Goal: Communication & Community: Answer question/provide support

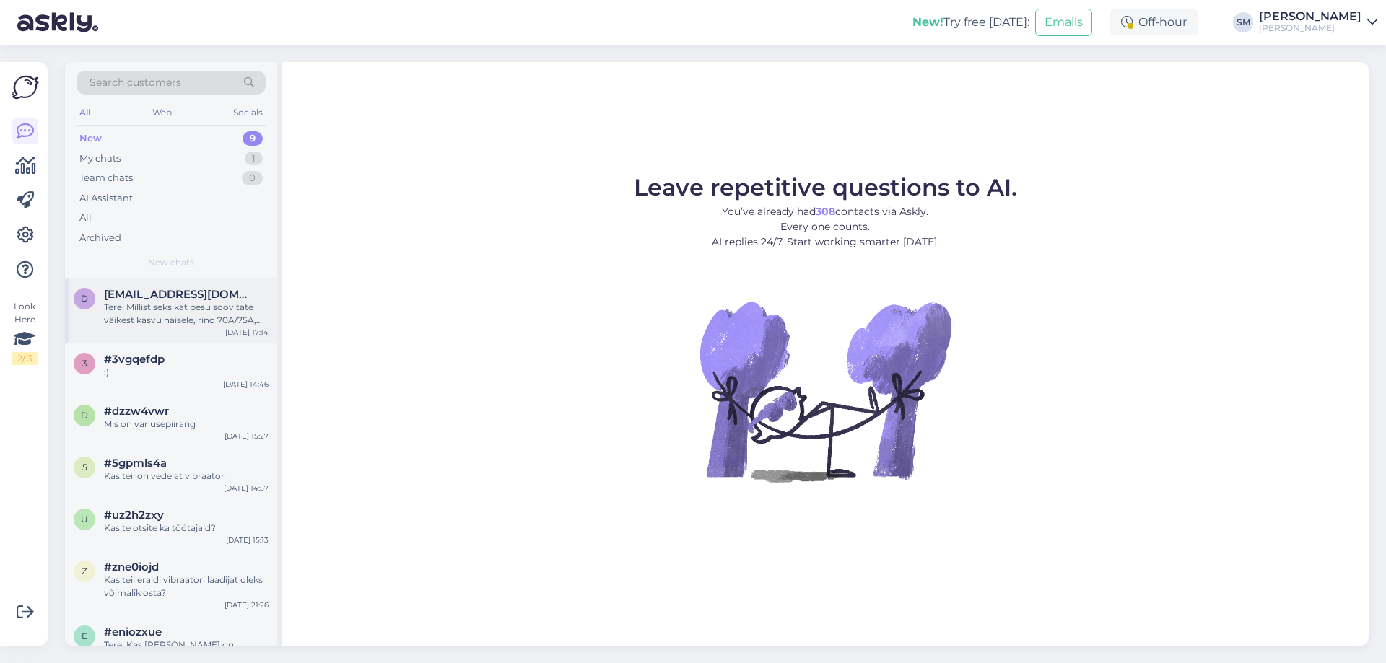
click at [152, 289] on span "[EMAIL_ADDRESS][DOMAIN_NAME]" at bounding box center [179, 294] width 150 height 13
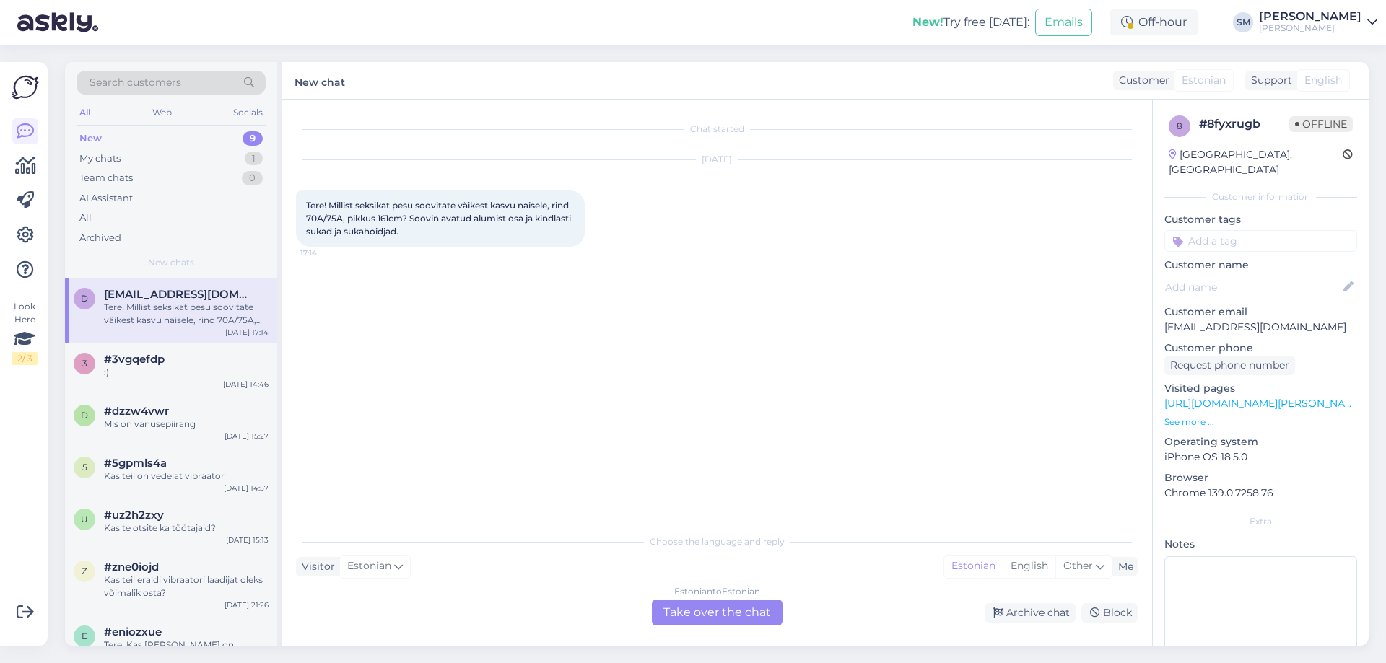
click at [130, 283] on div "d diannaojala@gmail.com Tere! Millist seksikat pesu soovitate väikest kasvu nai…" at bounding box center [171, 310] width 212 height 65
